Goal: Find specific page/section: Find specific page/section

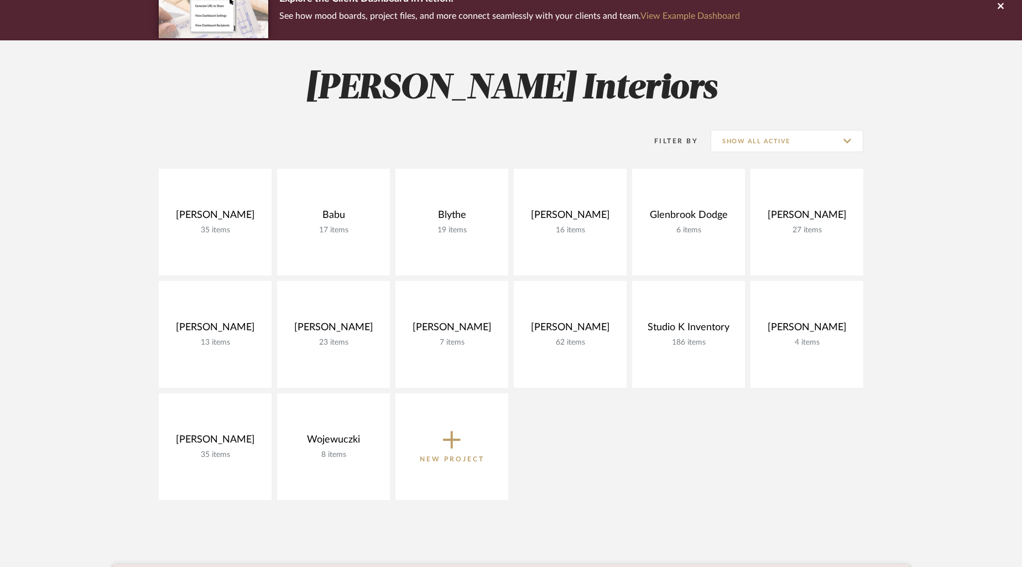
scroll to position [227, 0]
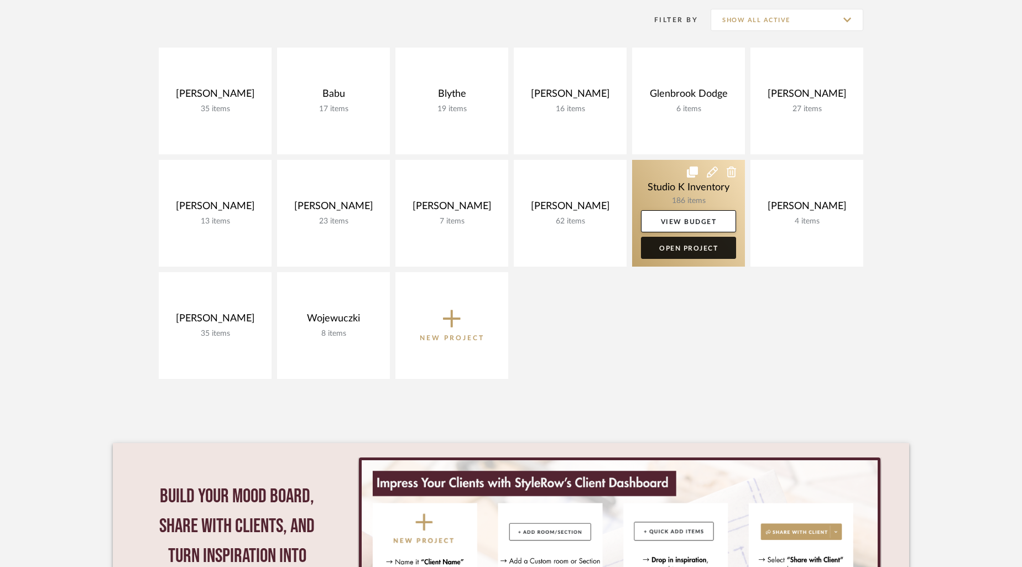
click at [694, 247] on link "Open Project" at bounding box center [688, 248] width 95 height 22
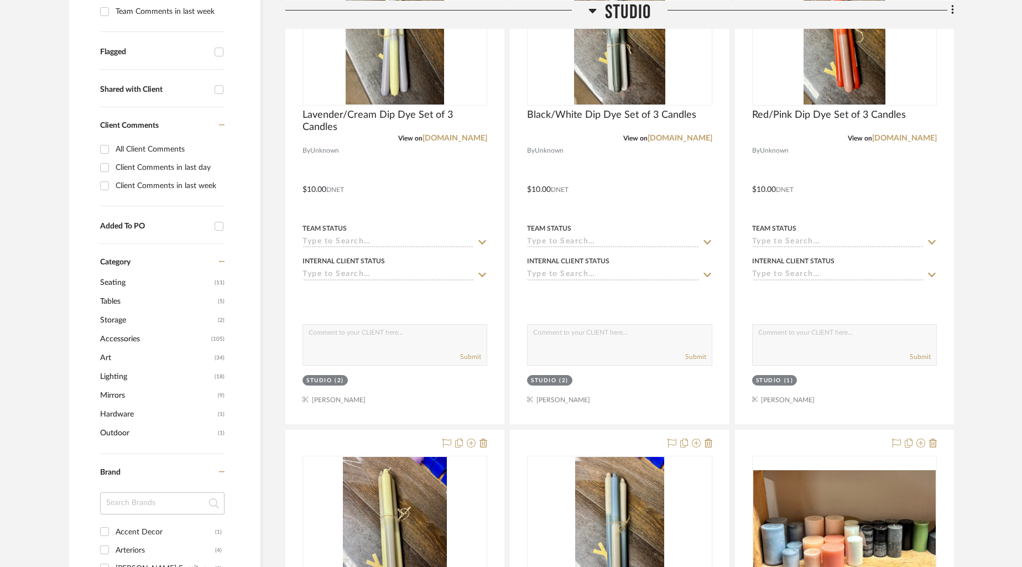
scroll to position [375, 0]
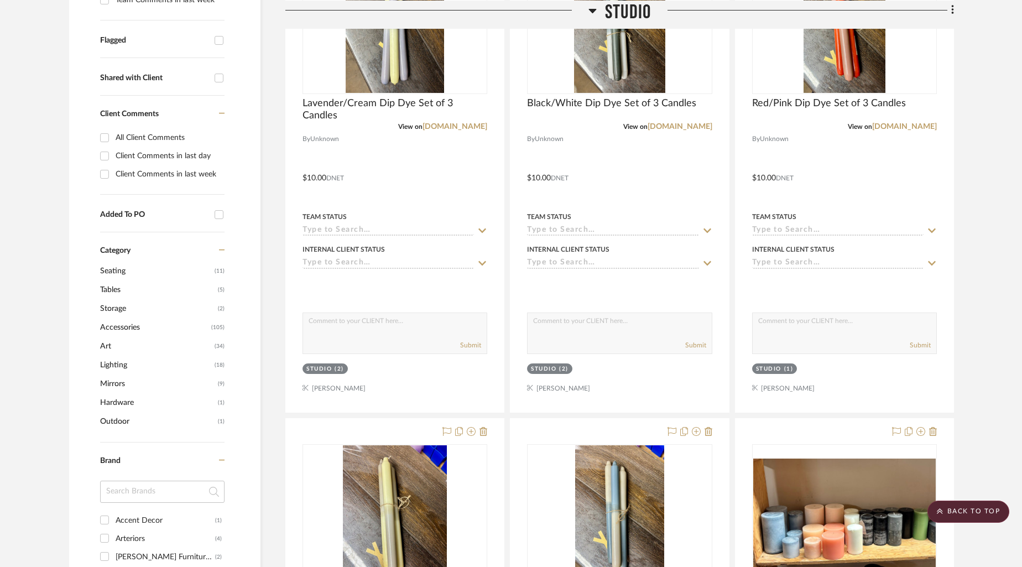
click at [130, 326] on span "Accessories" at bounding box center [154, 327] width 108 height 19
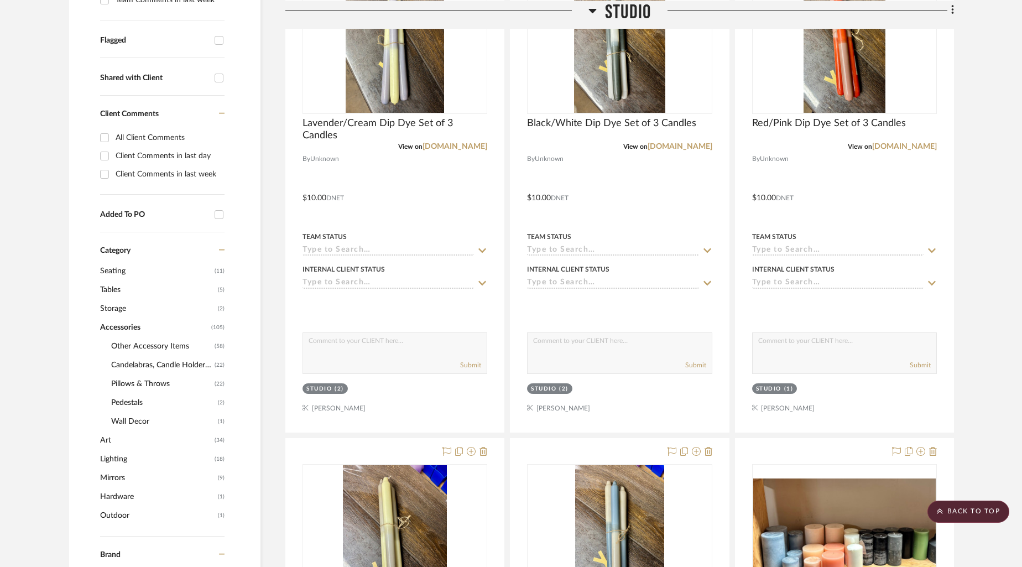
click at [141, 380] on span "Pillows & Throws" at bounding box center [161, 384] width 101 height 19
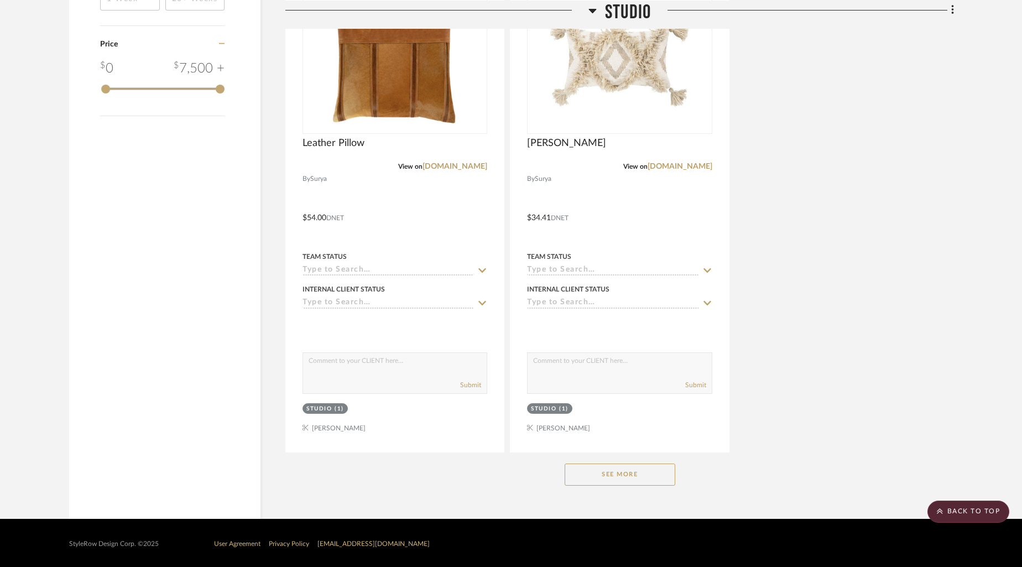
scroll to position [1337, 0]
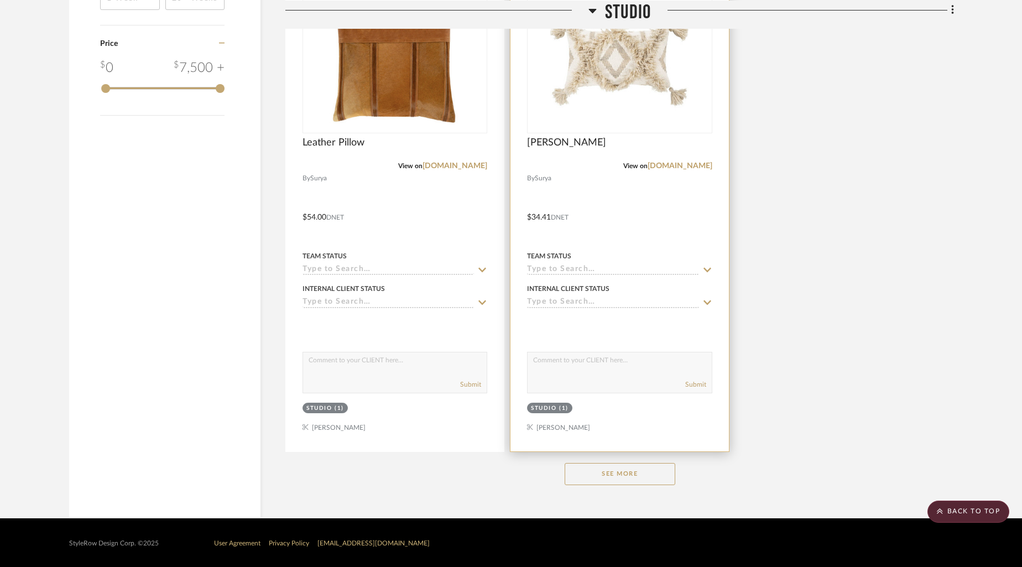
drag, startPoint x: 620, startPoint y: 469, endPoint x: 690, endPoint y: 438, distance: 76.5
click at [620, 469] on button "See More" at bounding box center [620, 474] width 111 height 22
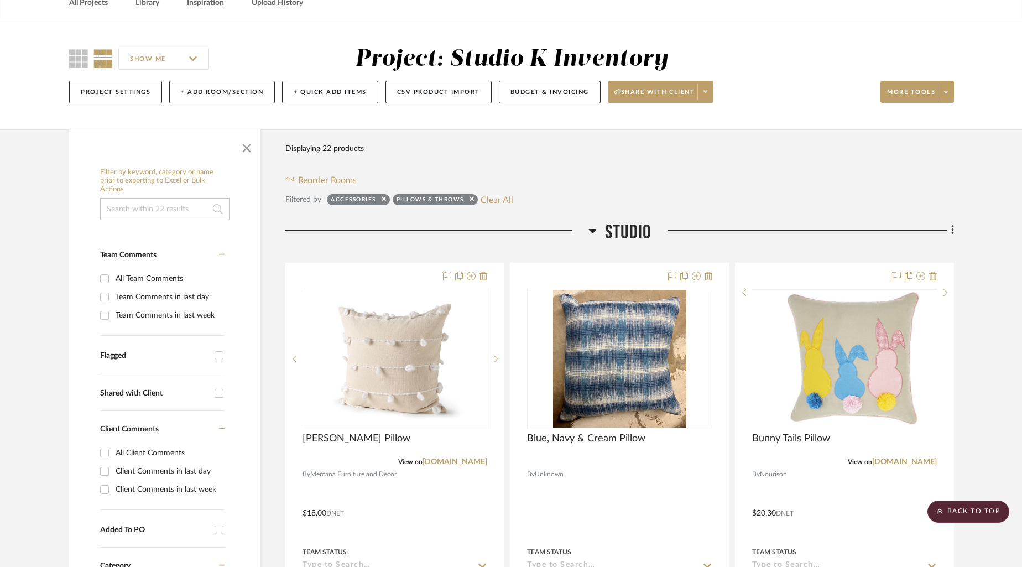
scroll to position [0, 0]
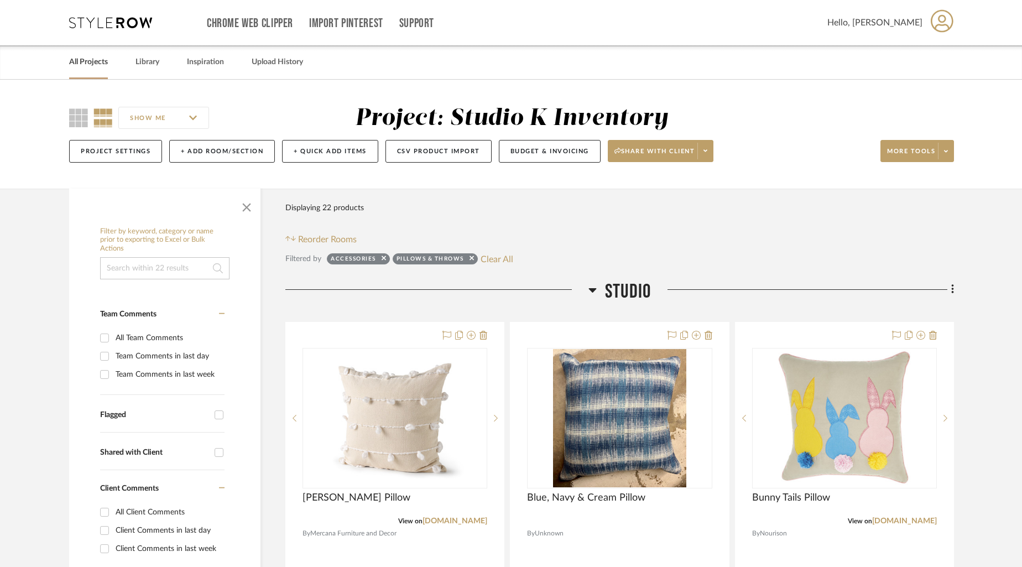
click at [86, 66] on link "All Projects" at bounding box center [88, 62] width 39 height 15
